Goal: Information Seeking & Learning: Learn about a topic

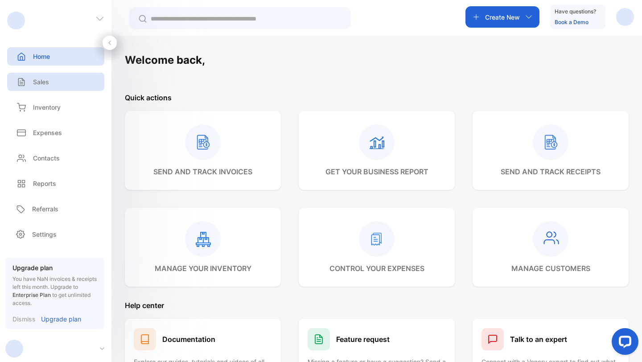
click at [50, 84] on div "Sales" at bounding box center [55, 82] width 97 height 18
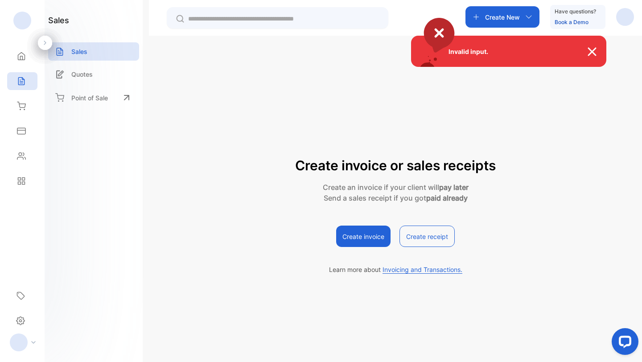
click at [24, 179] on div "Invalid input." at bounding box center [321, 181] width 642 height 362
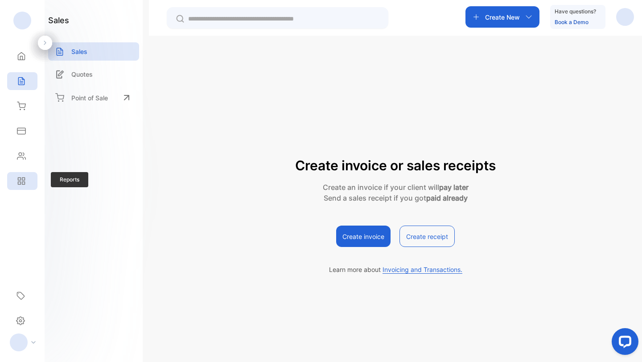
click at [22, 180] on icon at bounding box center [23, 179] width 3 height 3
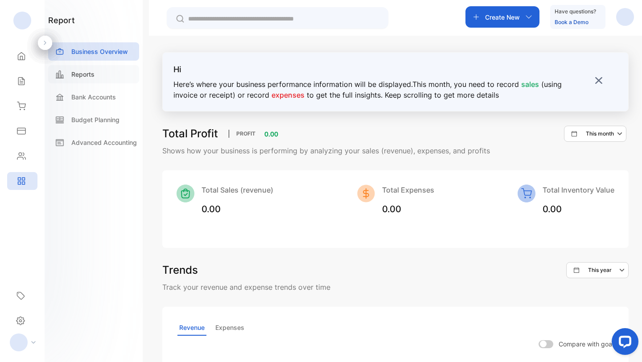
click at [92, 73] on p "Reports" at bounding box center [82, 74] width 23 height 9
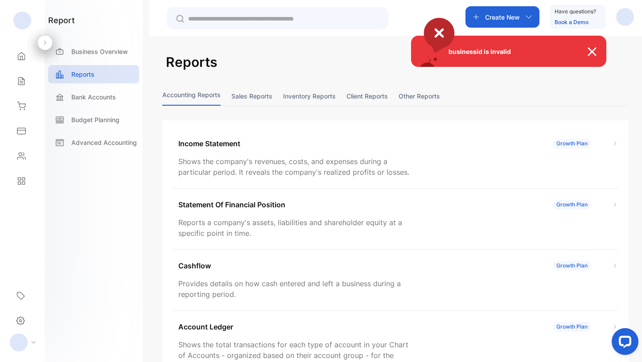
click at [383, 93] on div "businessid is invalid" at bounding box center [321, 181] width 642 height 362
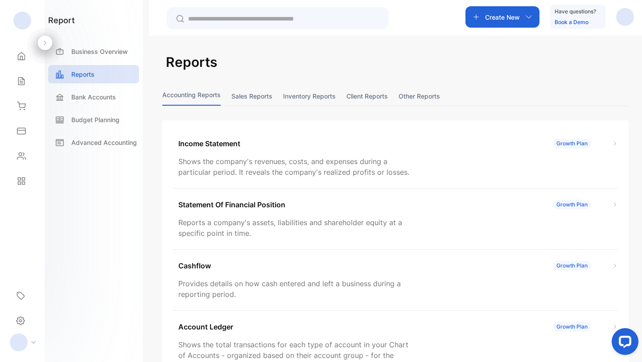
click at [372, 93] on button "Client reports" at bounding box center [367, 96] width 41 height 19
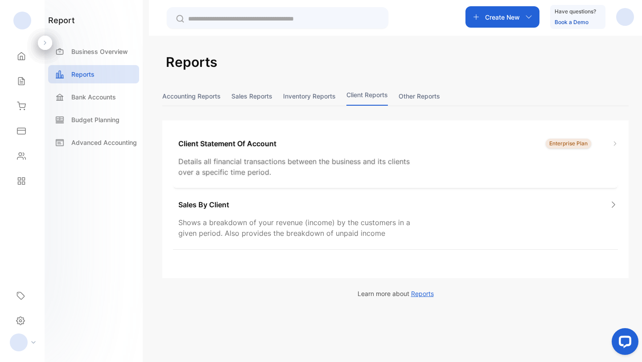
click at [245, 148] on p "Client Statement Of Account" at bounding box center [227, 143] width 98 height 11
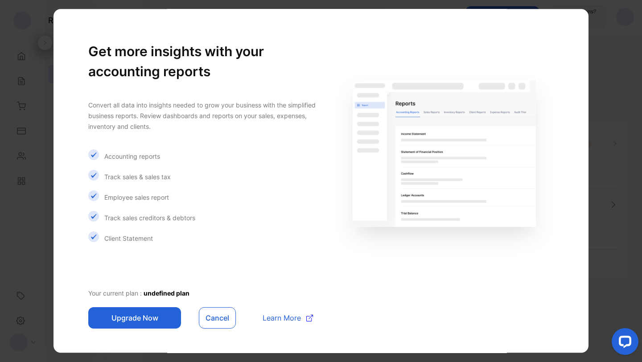
click at [137, 318] on button "Upgrade Now" at bounding box center [134, 317] width 93 height 21
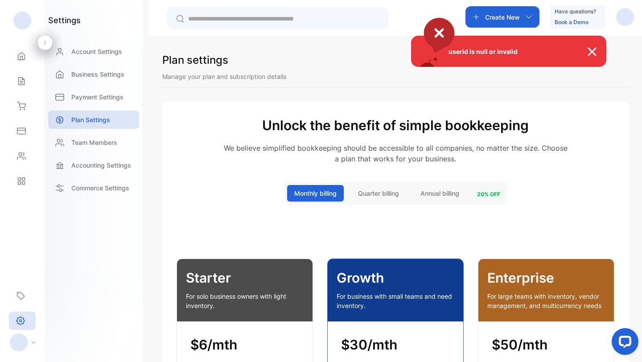
click at [593, 53] on img at bounding box center [597, 51] width 20 height 11
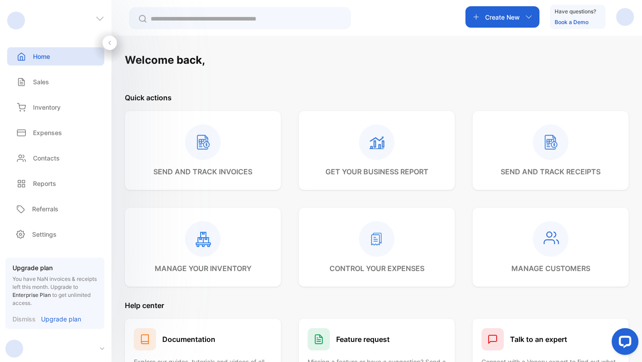
click at [99, 16] on icon at bounding box center [99, 18] width 9 height 9
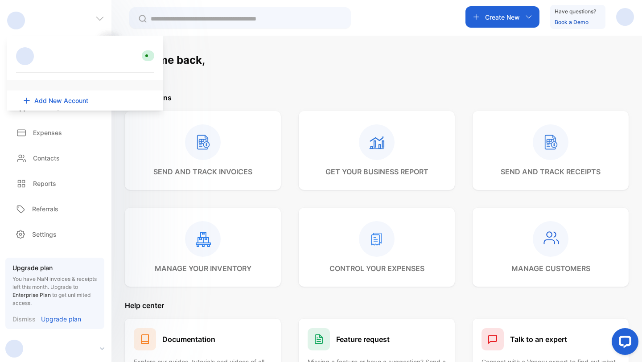
click at [503, 38] on div "Welcome back, Quick actions send and track invoices get your business report se…" at bounding box center [376, 217] width 531 height 362
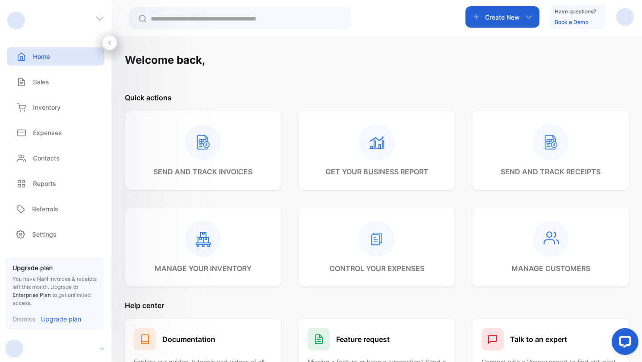
click at [623, 19] on div "button" at bounding box center [625, 17] width 18 height 18
click at [591, 46] on span "View profile" at bounding box center [593, 44] width 38 height 9
click at [621, 16] on div "button" at bounding box center [625, 17] width 18 height 18
click at [587, 68] on span "Logout" at bounding box center [582, 72] width 25 height 9
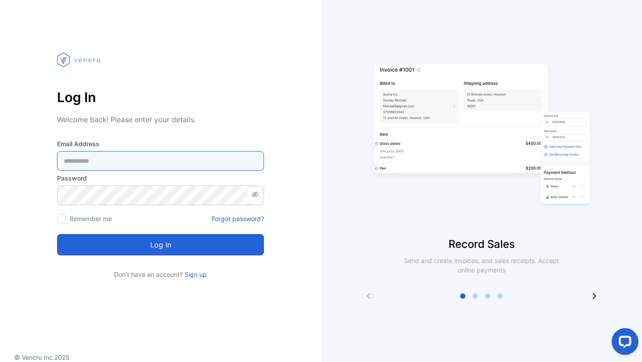
click at [180, 169] on Address-inputemail "email" at bounding box center [160, 161] width 207 height 20
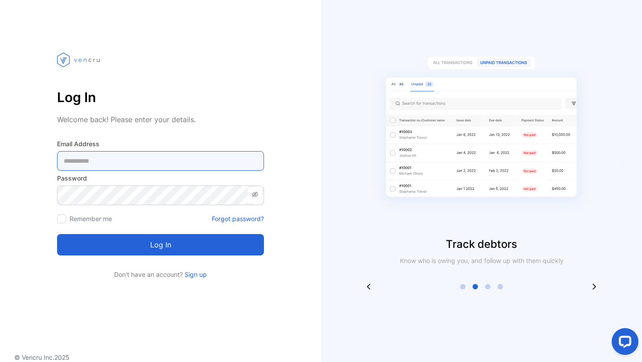
type Address-inputemail "**********"
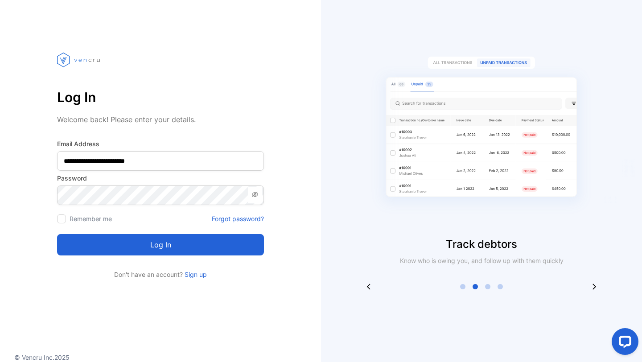
click at [145, 244] on button "Log in" at bounding box center [160, 244] width 207 height 21
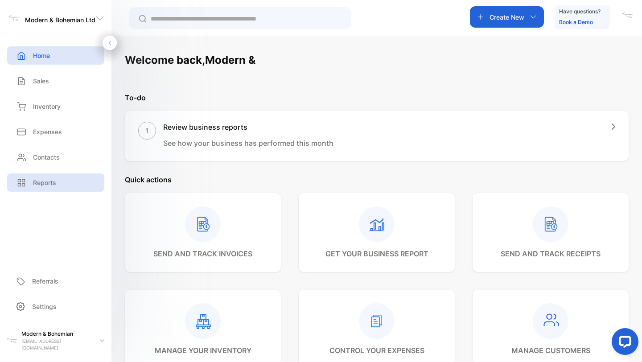
click at [52, 189] on div "Reports" at bounding box center [55, 182] width 97 height 18
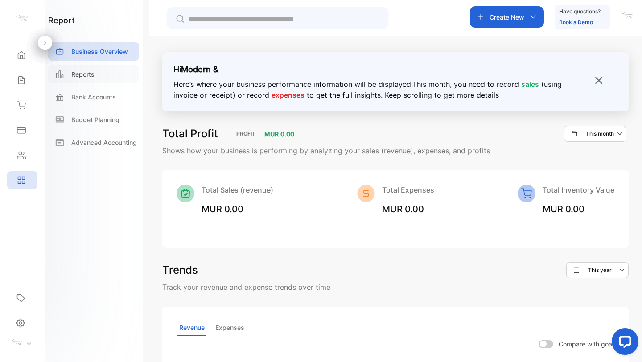
click at [91, 71] on p "Reports" at bounding box center [82, 74] width 23 height 9
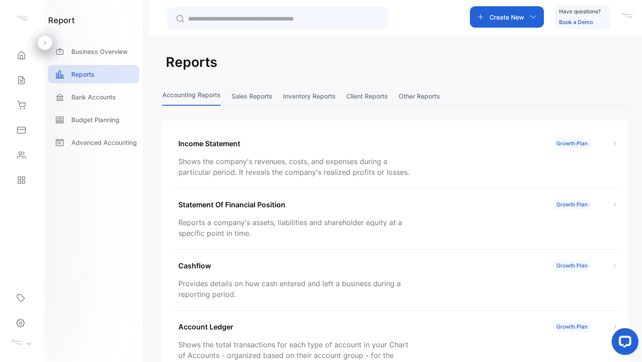
click at [375, 95] on button "Client reports" at bounding box center [367, 96] width 41 height 19
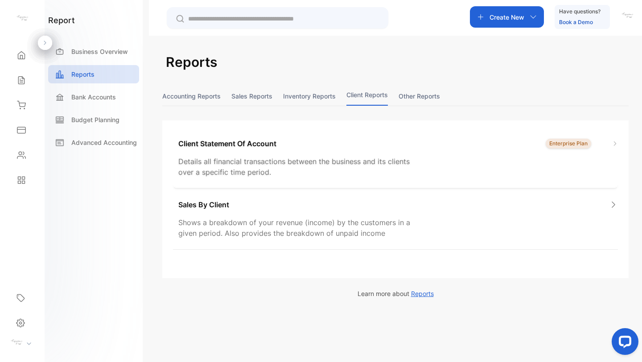
click at [232, 144] on p "Client Statement Of Account" at bounding box center [227, 143] width 98 height 11
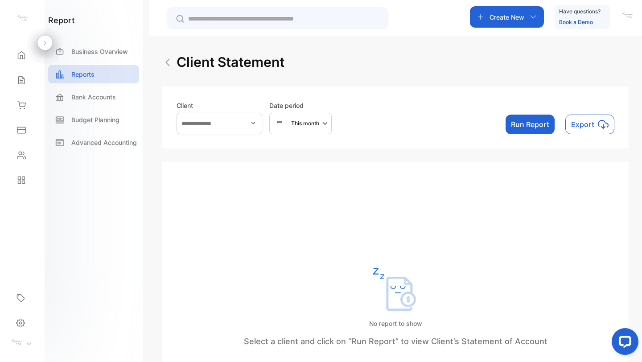
click at [257, 124] on icon "button" at bounding box center [253, 123] width 7 height 7
click at [289, 147] on div "Client Date period This month Run Report Export" at bounding box center [395, 118] width 466 height 62
click at [169, 60] on img at bounding box center [167, 62] width 11 height 11
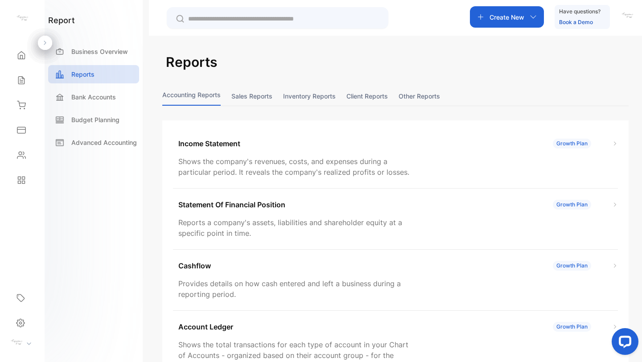
click at [377, 91] on button "Client reports" at bounding box center [367, 96] width 41 height 19
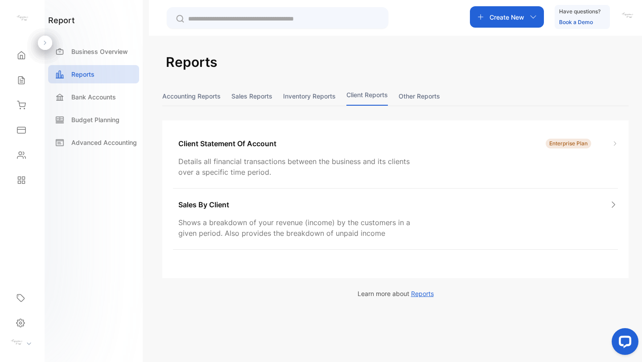
click at [258, 97] on button "Sales reports" at bounding box center [251, 96] width 41 height 19
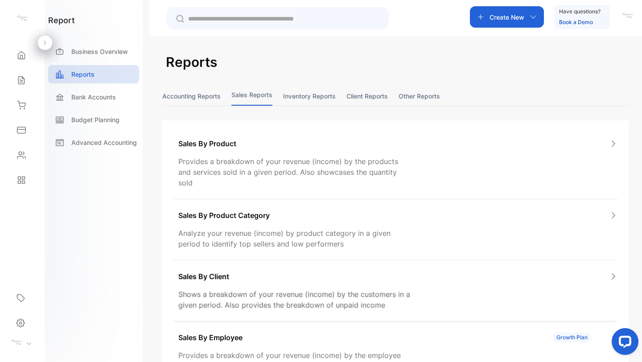
click at [206, 271] on p "Sales By Client" at bounding box center [203, 276] width 51 height 11
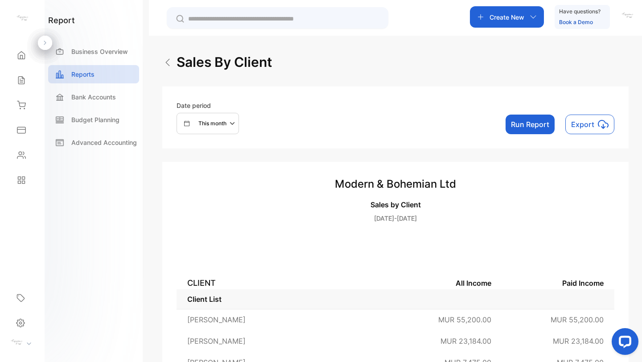
click at [231, 124] on icon "button" at bounding box center [233, 123] width 11 height 11
click at [206, 252] on input "text" at bounding box center [252, 249] width 94 height 20
select select "*"
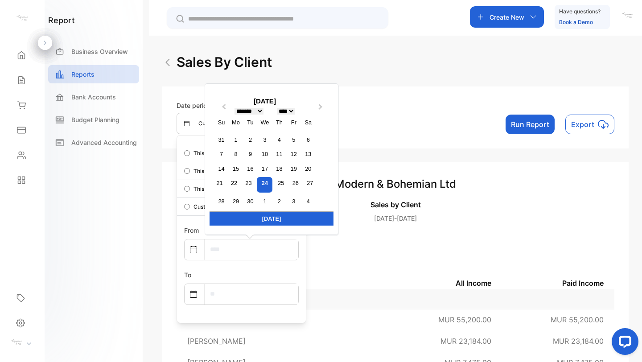
click at [294, 110] on select "**** **** **** **** **** **** **** **** **** **** **** **** **** **** **** ****…" at bounding box center [286, 111] width 18 height 7
select select "****"
click at [279, 108] on select "**** **** **** **** **** **** **** **** **** **** **** **** **** **** **** ****…" at bounding box center [286, 111] width 18 height 7
click at [262, 108] on select "******* ******** ***** ***** *** **** **** ****** ********* ******* ******** **…" at bounding box center [249, 111] width 29 height 7
select select "*"
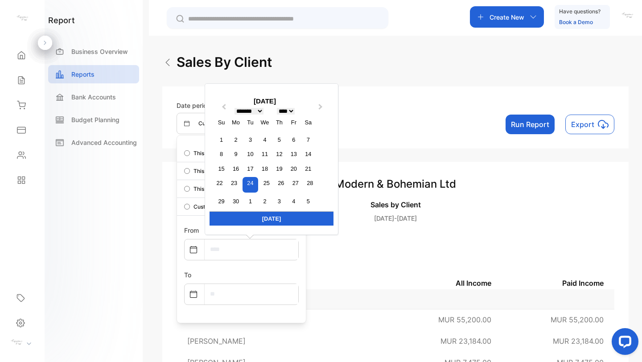
click at [235, 108] on select "******* ******** ***** ***** *** **** **** ****** ********* ******* ******** **…" at bounding box center [249, 111] width 29 height 7
click at [236, 137] on div "1" at bounding box center [236, 140] width 12 height 12
type input "**********"
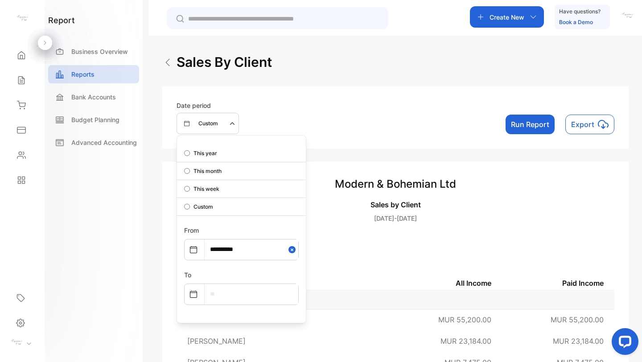
click at [231, 299] on input "text" at bounding box center [252, 294] width 94 height 20
select select "*"
select select "****"
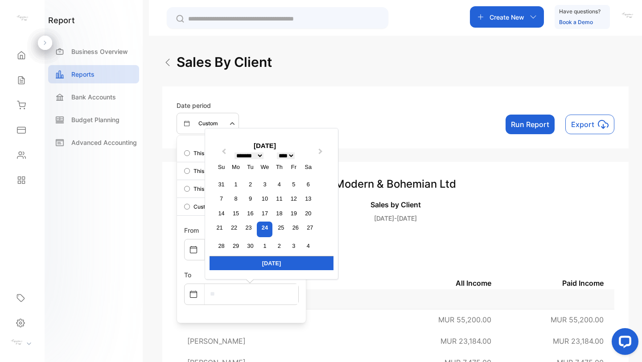
click at [263, 154] on select "******* ******** ***** ***** *** **** **** ****** ********* ******* ******** **…" at bounding box center [249, 156] width 29 height 7
select select "*"
click at [235, 153] on select "******* ******** ***** ***** *** **** **** ****** ********* ******* ******** **…" at bounding box center [249, 156] width 29 height 7
click at [234, 244] on div "30" at bounding box center [236, 246] width 12 height 12
type input "**********"
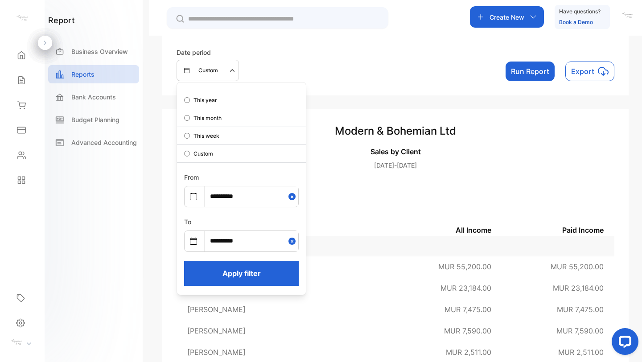
scroll to position [58, 0]
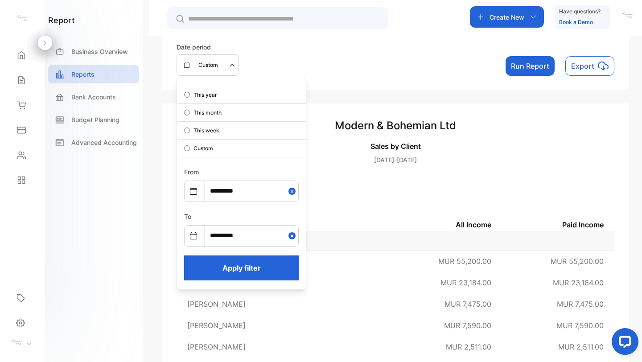
click at [270, 260] on button "Apply filter" at bounding box center [241, 268] width 115 height 25
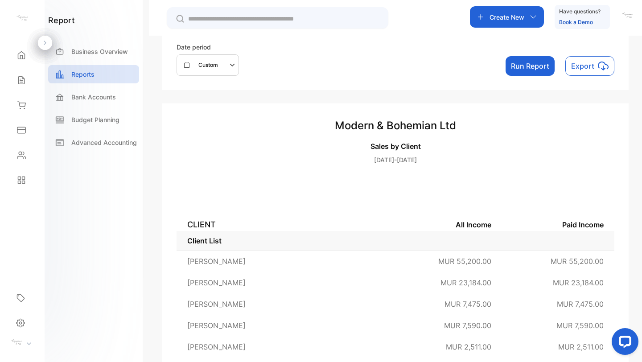
click at [537, 63] on button "Run Report" at bounding box center [530, 66] width 49 height 20
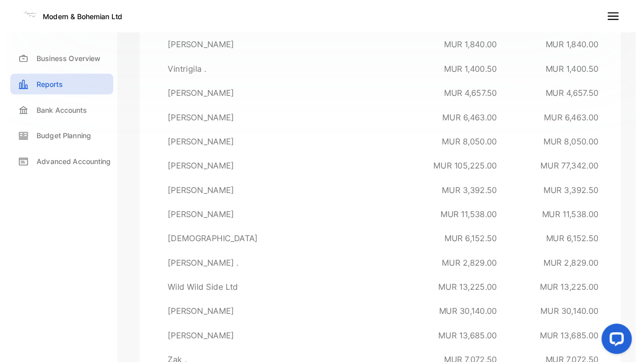
scroll to position [9968, 0]
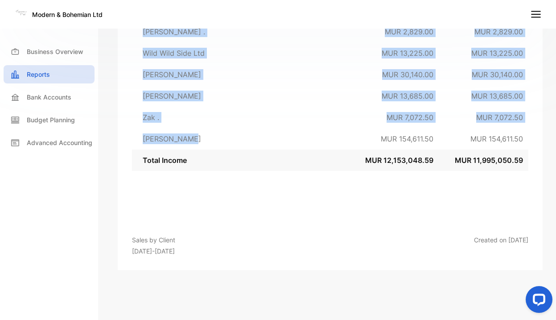
drag, startPoint x: 143, startPoint y: 66, endPoint x: 207, endPoint y: 140, distance: 98.6
copy tbody "MC 16 Project MUR 2,760.00 MUR 2,760.00 Veronique Adam MUR 11,990.00 MUR 11,990…"
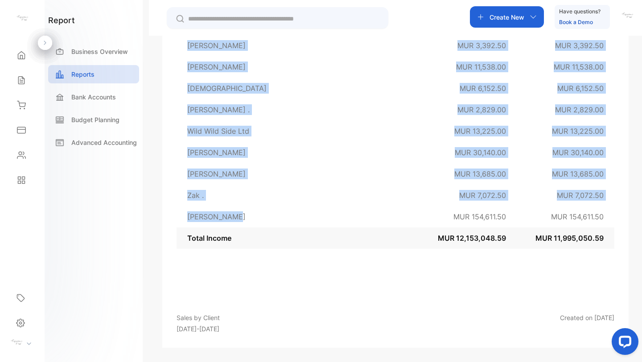
scroll to position [9907, 0]
click at [95, 78] on div "Reports" at bounding box center [93, 74] width 91 height 18
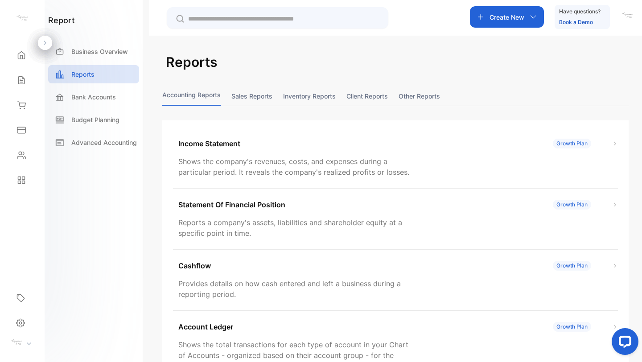
click at [377, 93] on button "Client reports" at bounding box center [367, 96] width 41 height 19
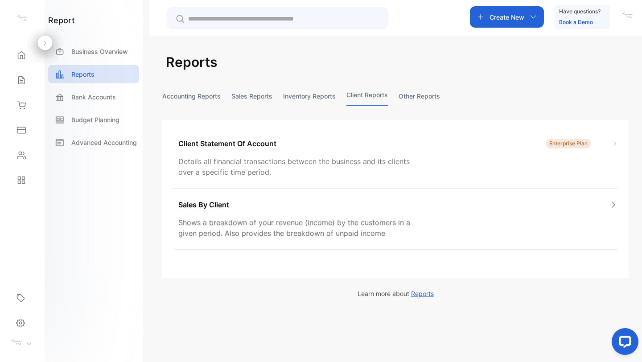
click at [210, 204] on p "Sales By Client" at bounding box center [203, 204] width 51 height 11
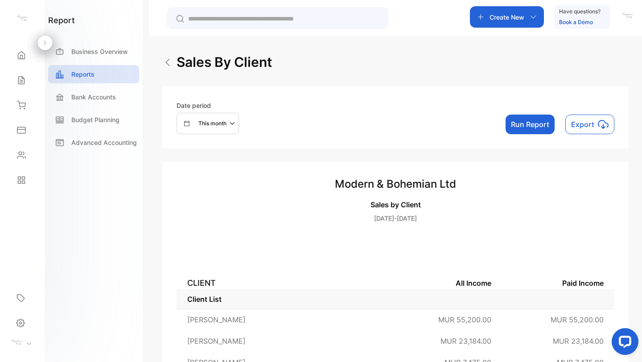
click at [230, 124] on icon "button" at bounding box center [233, 123] width 11 height 11
click at [190, 205] on div "Custom" at bounding box center [203, 207] width 52 height 18
click at [216, 248] on input "text" at bounding box center [252, 249] width 94 height 20
select select "*"
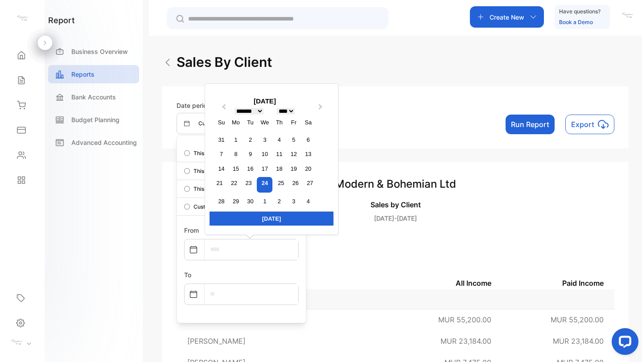
click at [295, 108] on select "**** **** **** **** **** **** **** **** **** **** **** **** **** **** **** ****…" at bounding box center [286, 111] width 18 height 7
select select "****"
click at [279, 108] on select "**** **** **** **** **** **** **** **** **** **** **** **** **** **** **** ****…" at bounding box center [286, 111] width 18 height 7
click at [264, 111] on select "******* ******** ***** ***** *** **** **** ****** ********* ******* ******** **…" at bounding box center [249, 111] width 29 height 7
select select "*"
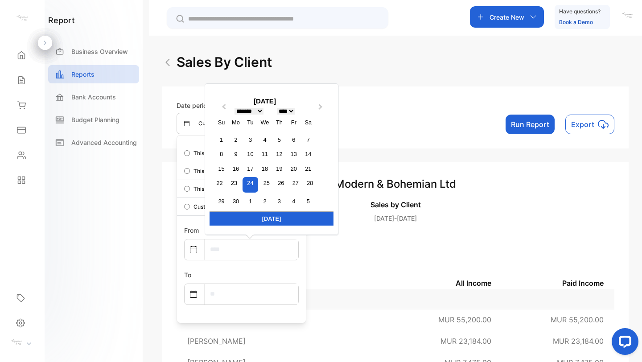
click at [235, 108] on select "******* ******** ***** ***** *** **** **** ****** ********* ******* ******** **…" at bounding box center [249, 111] width 29 height 7
click at [238, 137] on div "1" at bounding box center [236, 140] width 12 height 12
type input "**********"
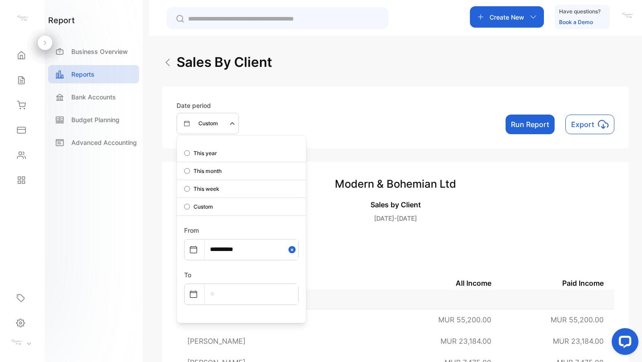
click at [240, 300] on input "text" at bounding box center [252, 294] width 94 height 20
select select "*"
select select "****"
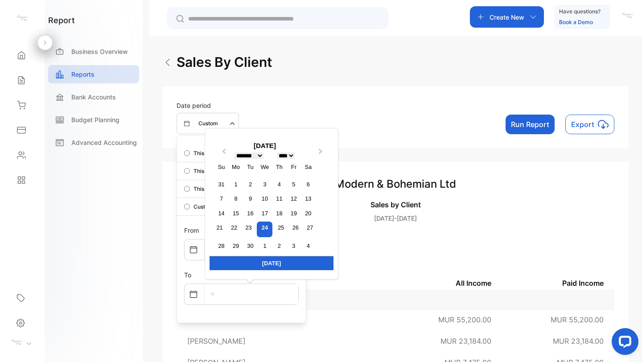
click at [264, 153] on select "******* ******** ***** ***** *** **** **** ****** ********* ******* ******** **…" at bounding box center [249, 156] width 29 height 7
select select "*"
click at [235, 153] on select "******* ******** ***** ***** *** **** **** ****** ********* ******* ******** **…" at bounding box center [249, 156] width 29 height 7
click at [238, 244] on div "30" at bounding box center [236, 246] width 12 height 12
type input "**********"
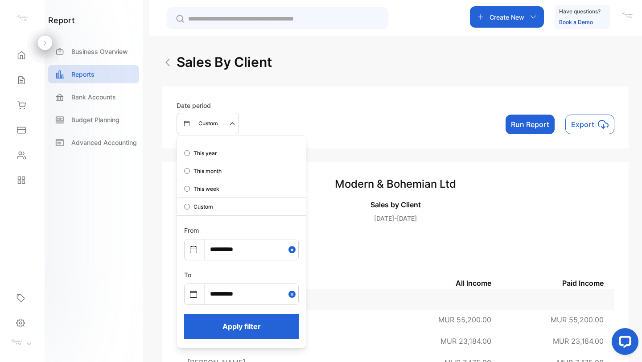
click at [253, 321] on button "Apply filter" at bounding box center [241, 326] width 115 height 25
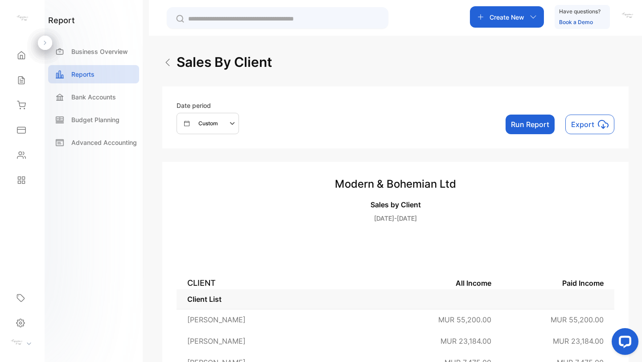
click at [522, 120] on button "Run Report" at bounding box center [530, 125] width 49 height 20
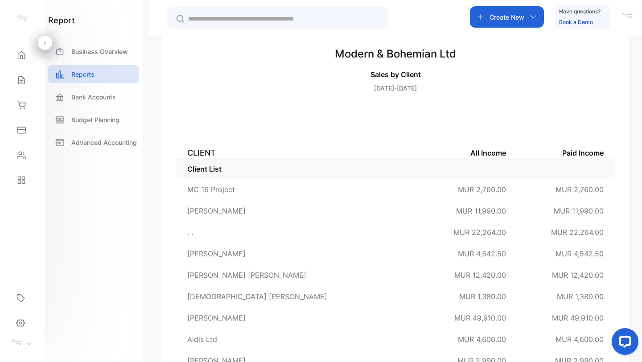
scroll to position [131, 0]
click at [584, 152] on th "Paid Income" at bounding box center [566, 151] width 98 height 13
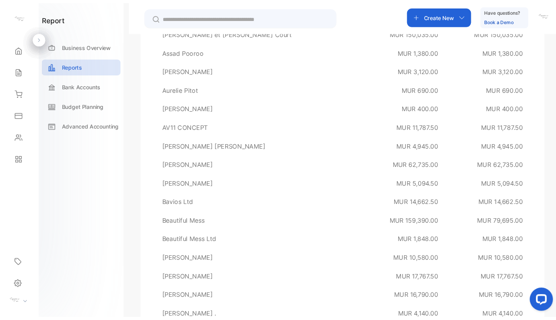
scroll to position [846, 0]
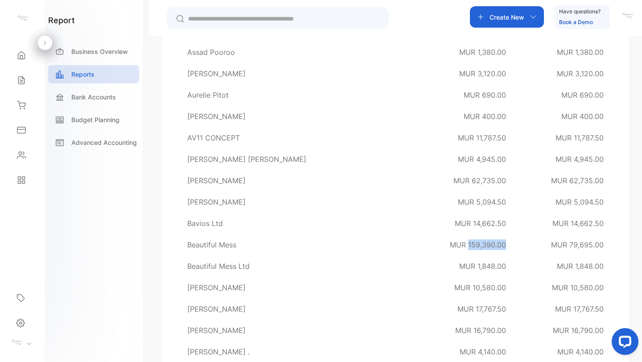
drag, startPoint x: 462, startPoint y: 244, endPoint x: 502, endPoint y: 243, distance: 39.3
click at [502, 243] on td "MUR 159,390.00" at bounding box center [468, 244] width 98 height 21
copy span "159,390.00"
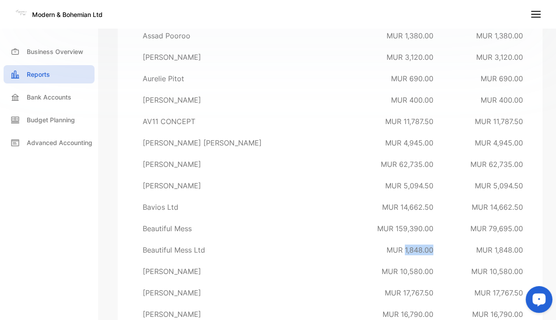
drag, startPoint x: 398, startPoint y: 250, endPoint x: 429, endPoint y: 249, distance: 30.3
click at [429, 249] on td "MUR 1,848.00" at bounding box center [400, 249] width 90 height 21
copy span "1,848.00"
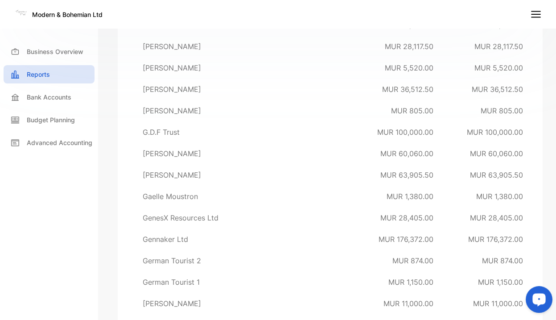
scroll to position [3065, 0]
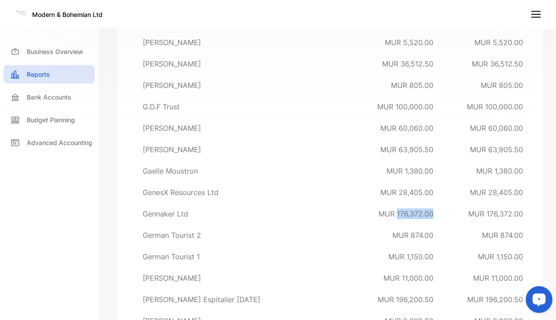
drag, startPoint x: 390, startPoint y: 214, endPoint x: 430, endPoint y: 212, distance: 40.2
click at [430, 212] on td "MUR 176,372.00" at bounding box center [400, 213] width 90 height 21
copy span "176,372.00"
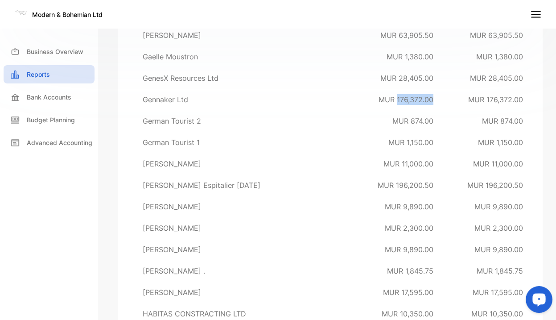
scroll to position [3188, 0]
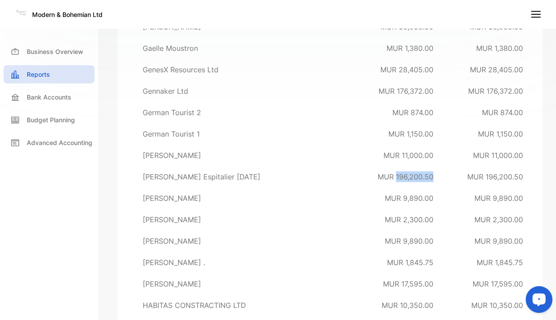
drag, startPoint x: 388, startPoint y: 176, endPoint x: 427, endPoint y: 175, distance: 38.4
click at [427, 175] on td "MUR 196,200.50" at bounding box center [400, 176] width 90 height 21
copy span "196,200.50"
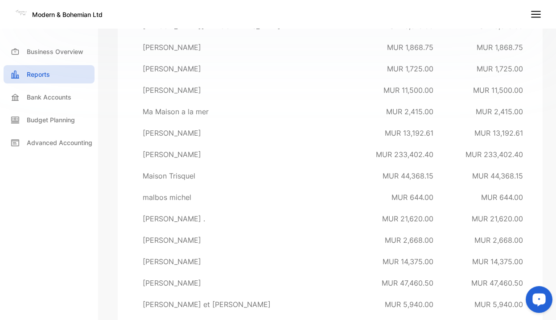
scroll to position [4757, 0]
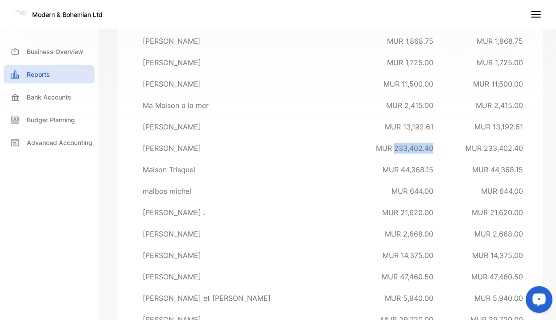
drag, startPoint x: 388, startPoint y: 147, endPoint x: 432, endPoint y: 146, distance: 44.2
click at [432, 146] on td "MUR 233,402.40" at bounding box center [400, 147] width 90 height 21
copy span "233,402.40"
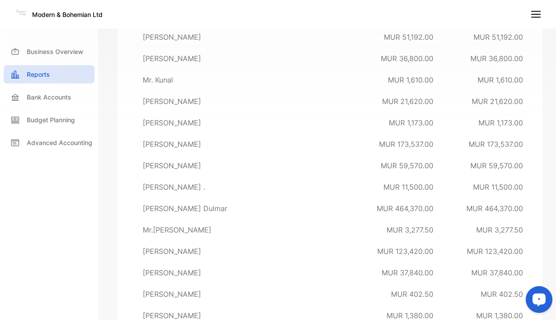
scroll to position [6494, 0]
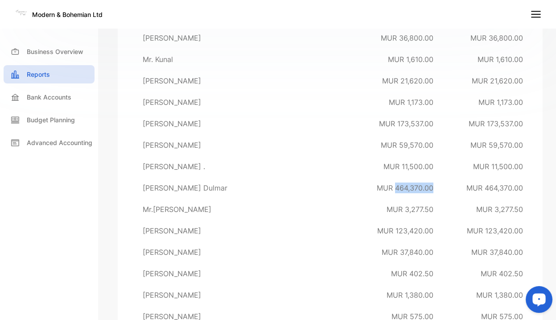
drag, startPoint x: 388, startPoint y: 187, endPoint x: 428, endPoint y: 186, distance: 40.6
click at [428, 186] on td "MUR 464,370.00" at bounding box center [400, 187] width 90 height 21
copy span "464,370.00"
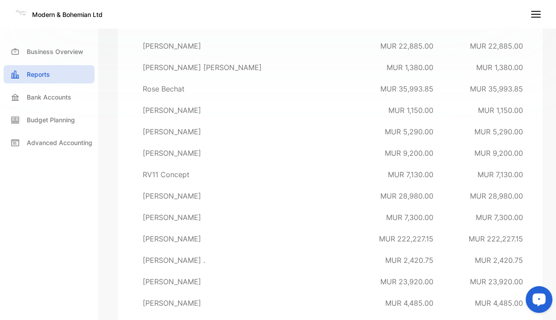
scroll to position [8192, 0]
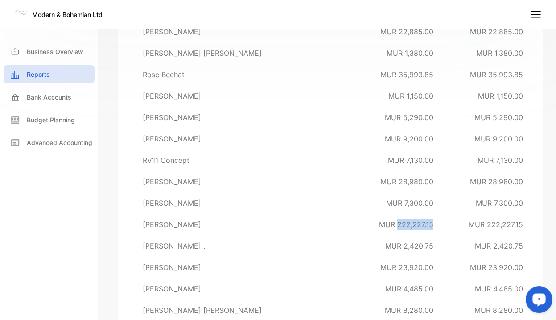
drag, startPoint x: 391, startPoint y: 224, endPoint x: 430, endPoint y: 221, distance: 39.8
click at [430, 221] on td "MUR 222,227.15" at bounding box center [400, 224] width 90 height 21
copy span "222,227.15"
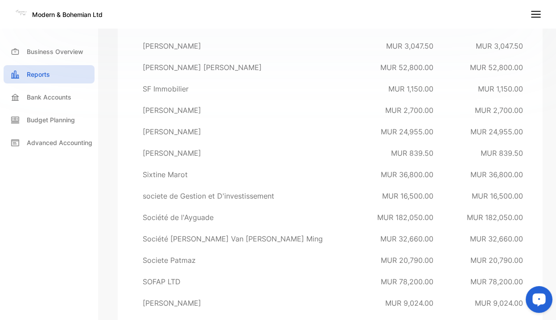
scroll to position [8739, 0]
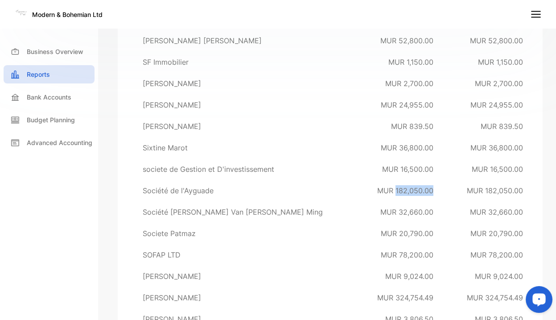
drag, startPoint x: 389, startPoint y: 191, endPoint x: 430, endPoint y: 187, distance: 41.2
click at [430, 187] on td "MUR 182,050.00" at bounding box center [400, 190] width 90 height 21
click at [372, 285] on td "MUR 9,024.00" at bounding box center [400, 275] width 90 height 21
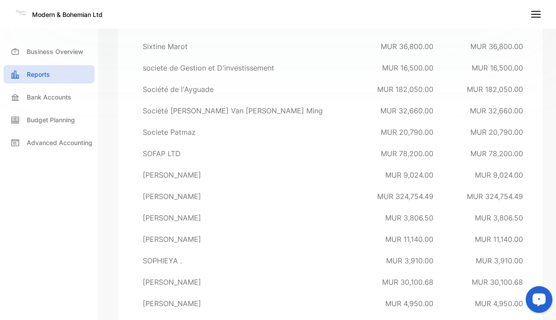
scroll to position [8861, 0]
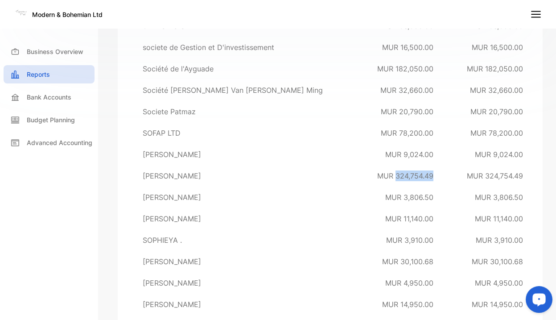
drag, startPoint x: 389, startPoint y: 176, endPoint x: 430, endPoint y: 176, distance: 41.0
click at [430, 176] on td "MUR 324,754.49" at bounding box center [400, 175] width 90 height 21
copy span "324,754.49"
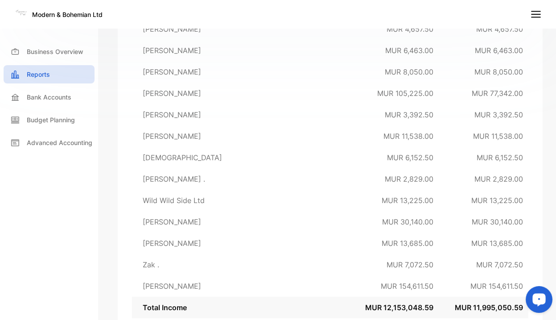
scroll to position [9857, 0]
